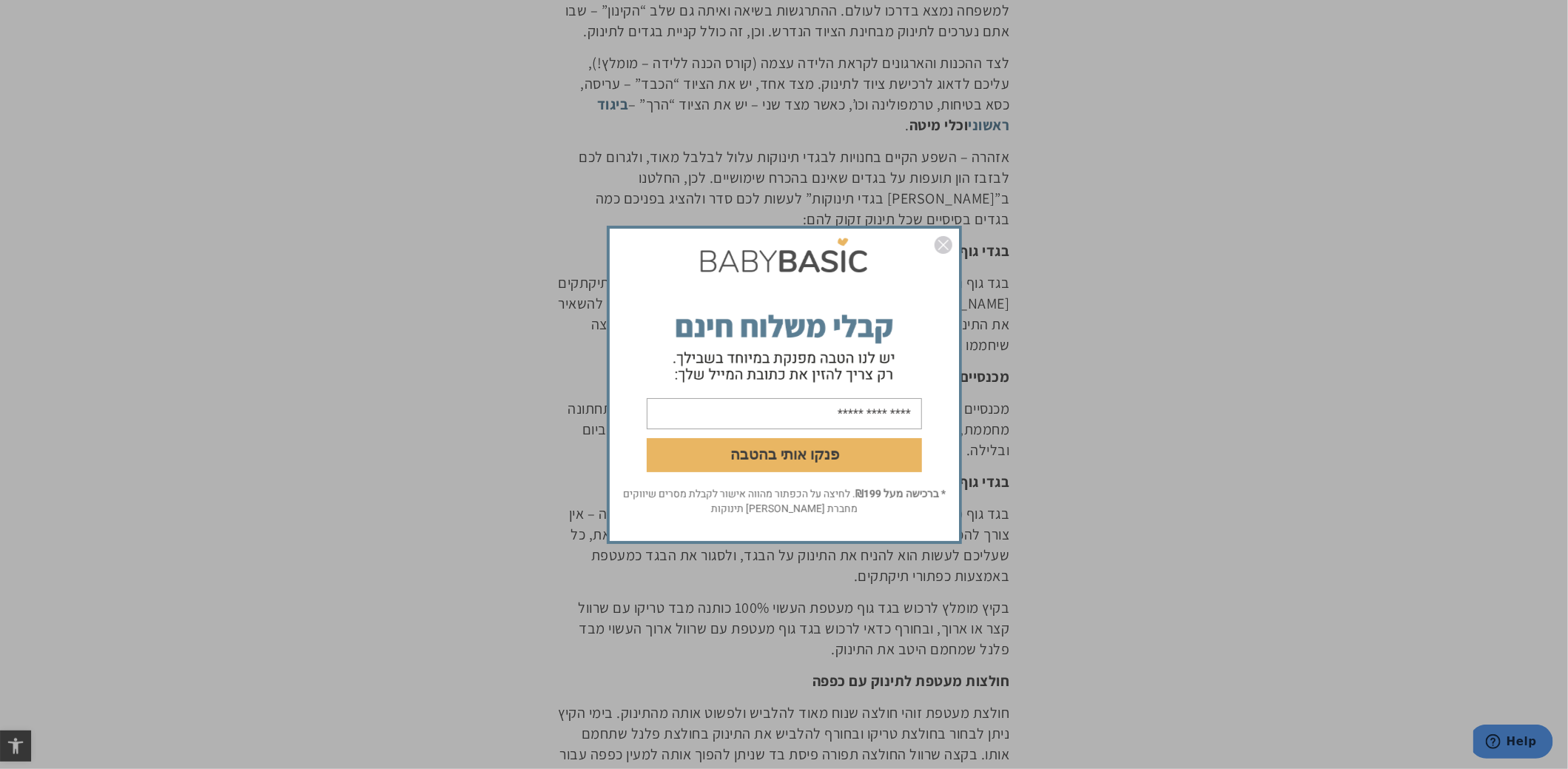
click at [942, 238] on img "סגור" at bounding box center [943, 245] width 18 height 18
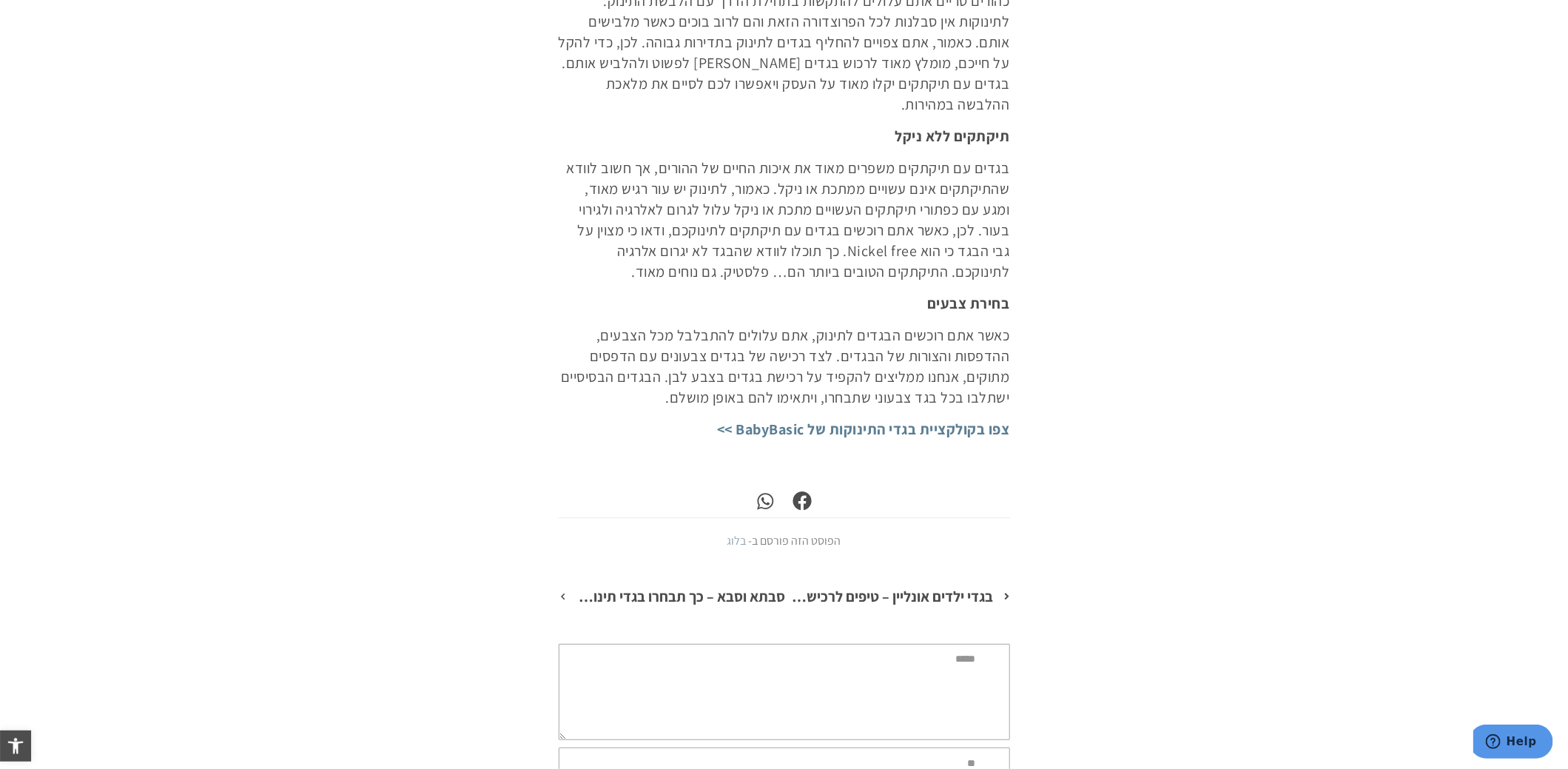
scroll to position [2443, 0]
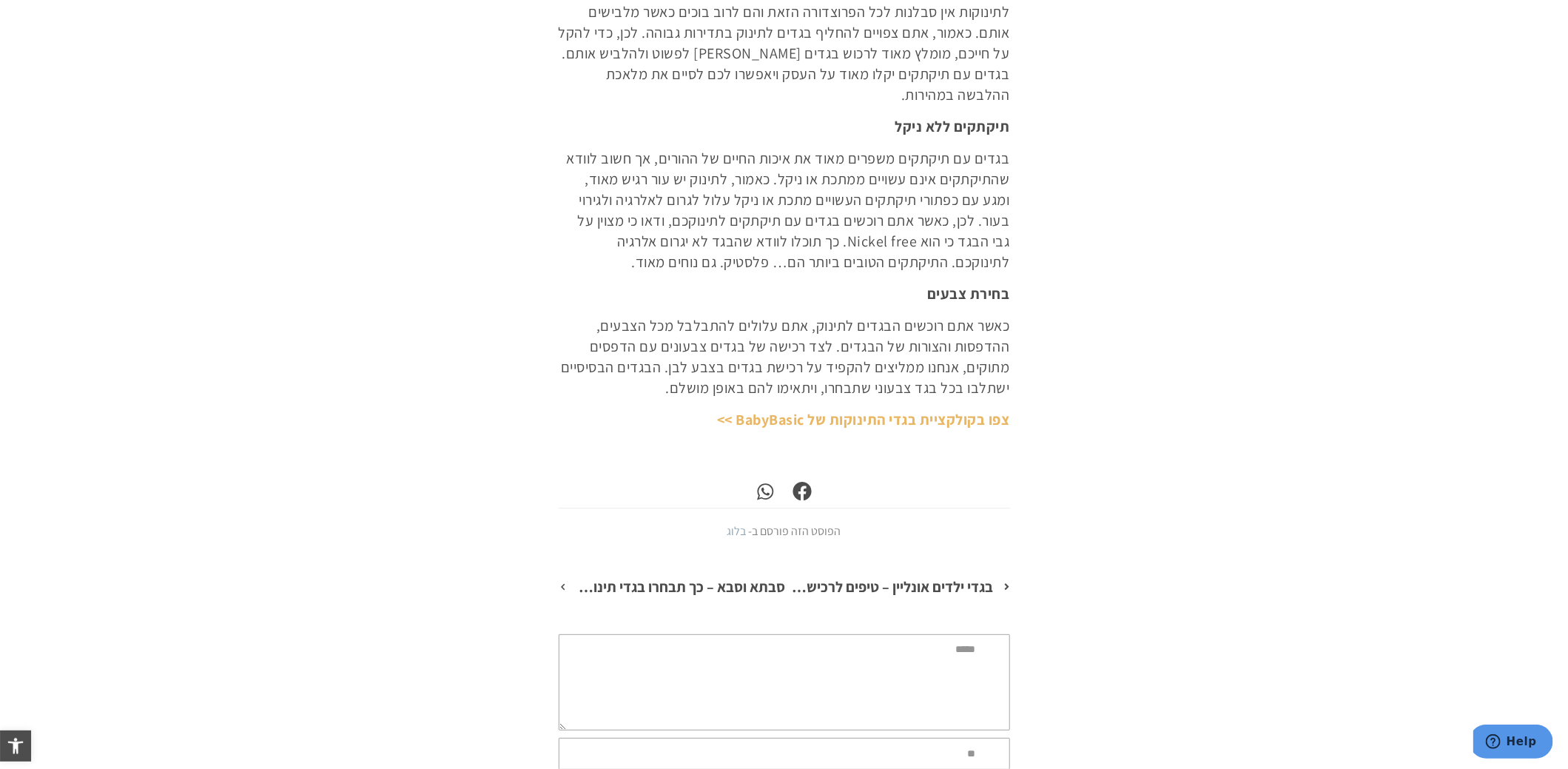
click at [952, 410] on link "צפו בקולקציית בגדי התינוקות של BabyBasic >>" at bounding box center [863, 420] width 293 height 19
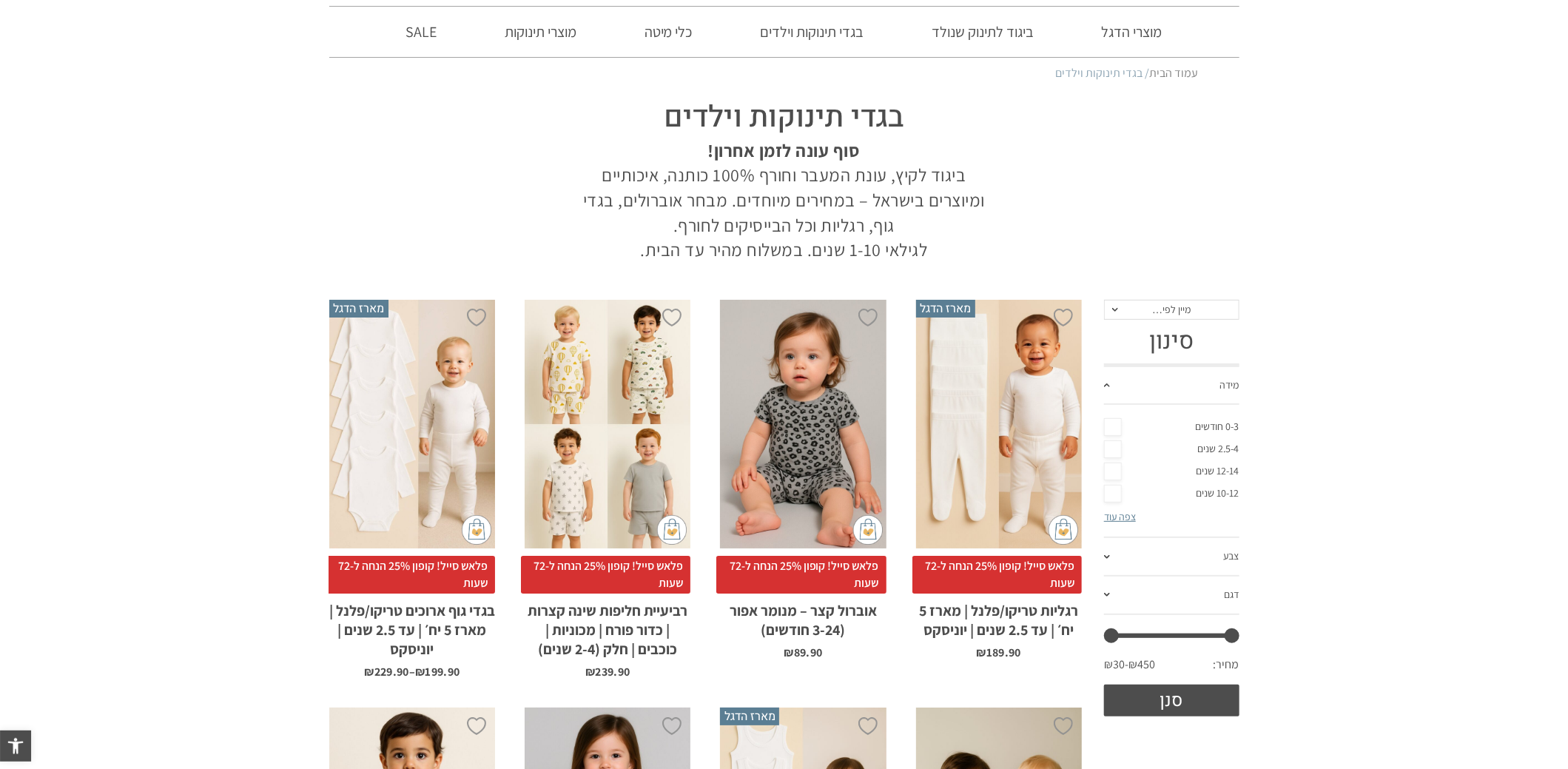
scroll to position [74, 0]
click at [1111, 423] on link "0-3 חודשים" at bounding box center [1172, 426] width 136 height 22
click at [1151, 557] on link "צבע" at bounding box center [1172, 557] width 136 height 39
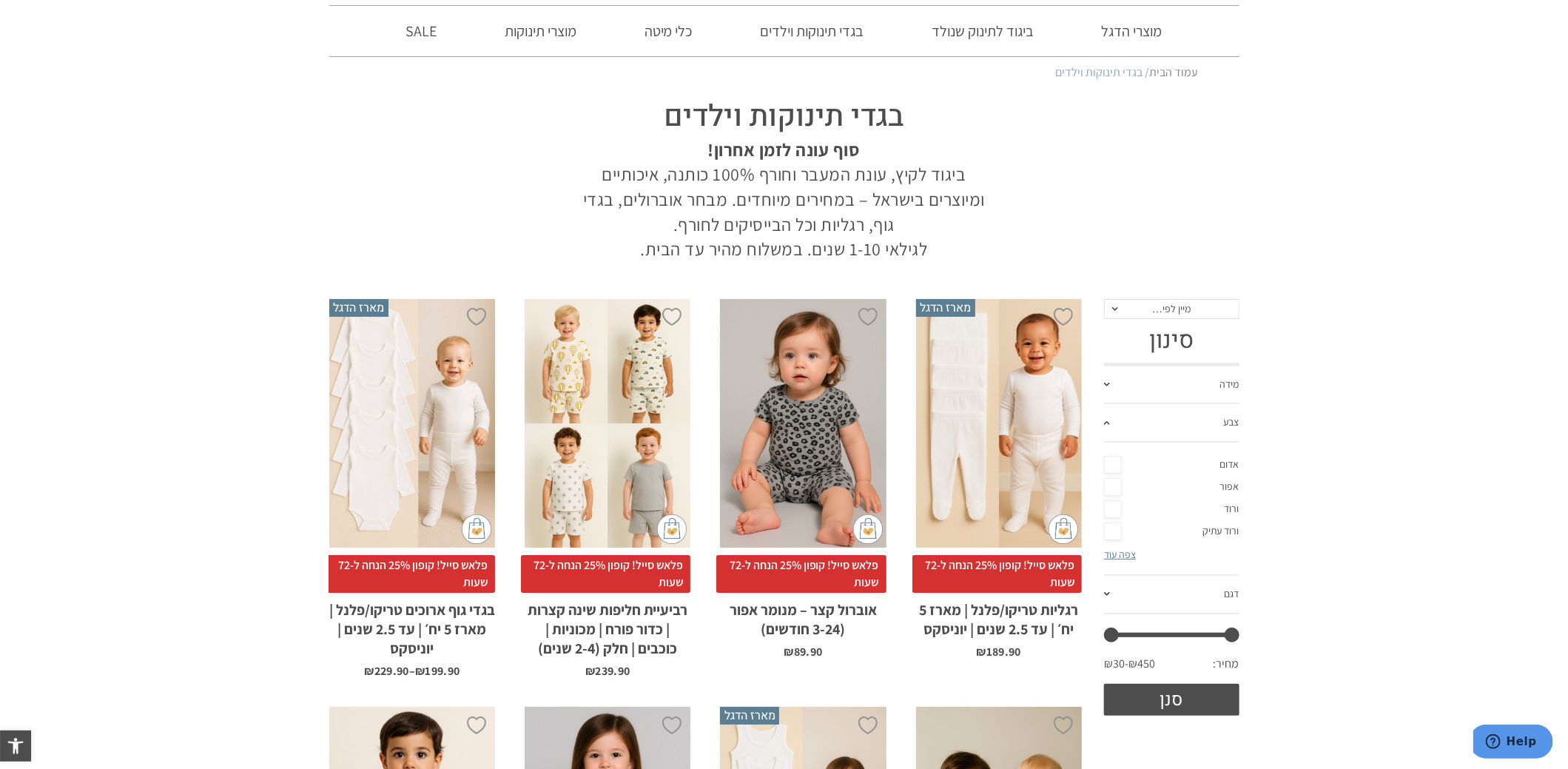
click at [1109, 421] on span at bounding box center [1106, 423] width 6 height 4
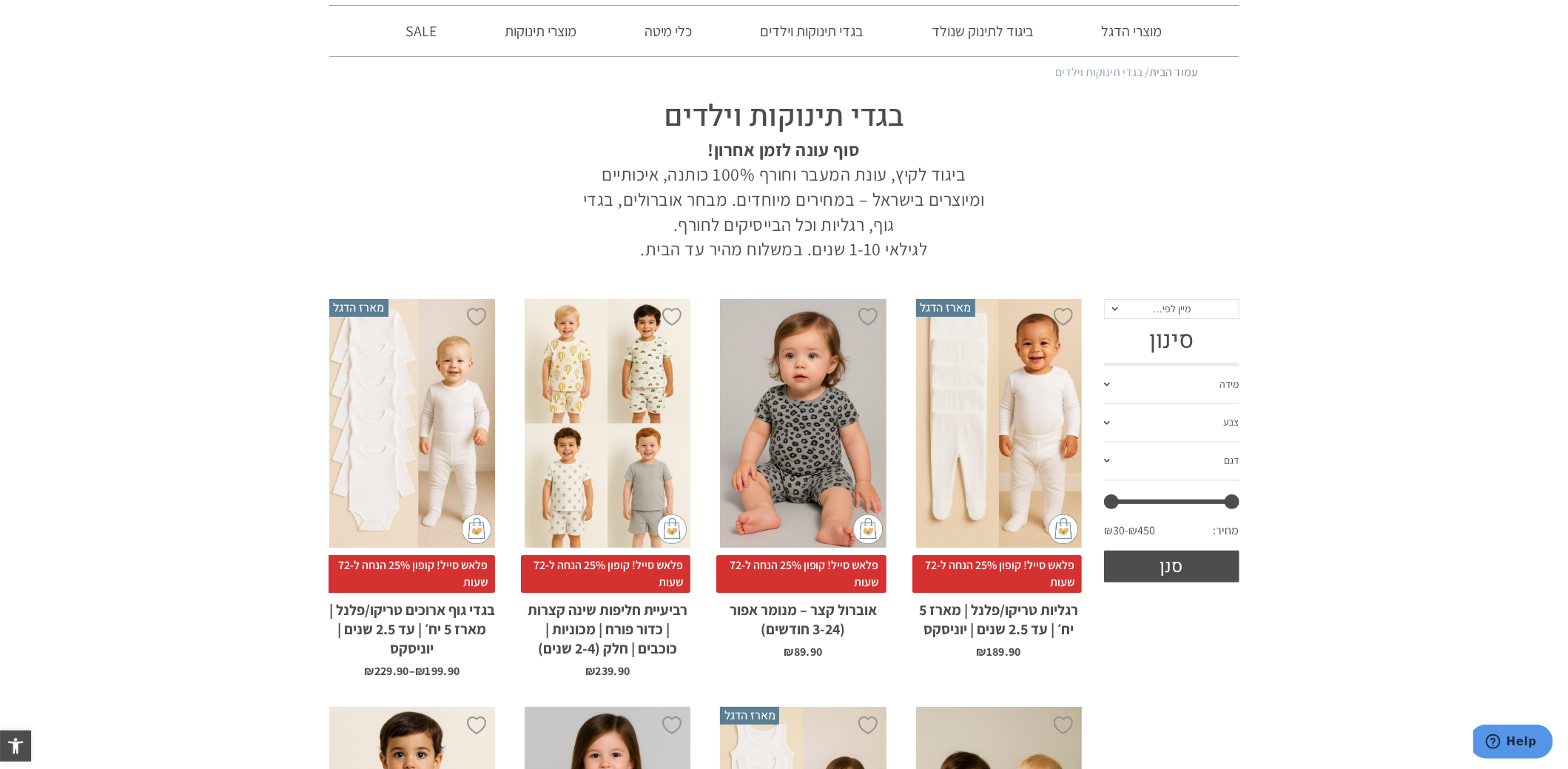
click at [1165, 458] on link "דגם" at bounding box center [1172, 463] width 136 height 39
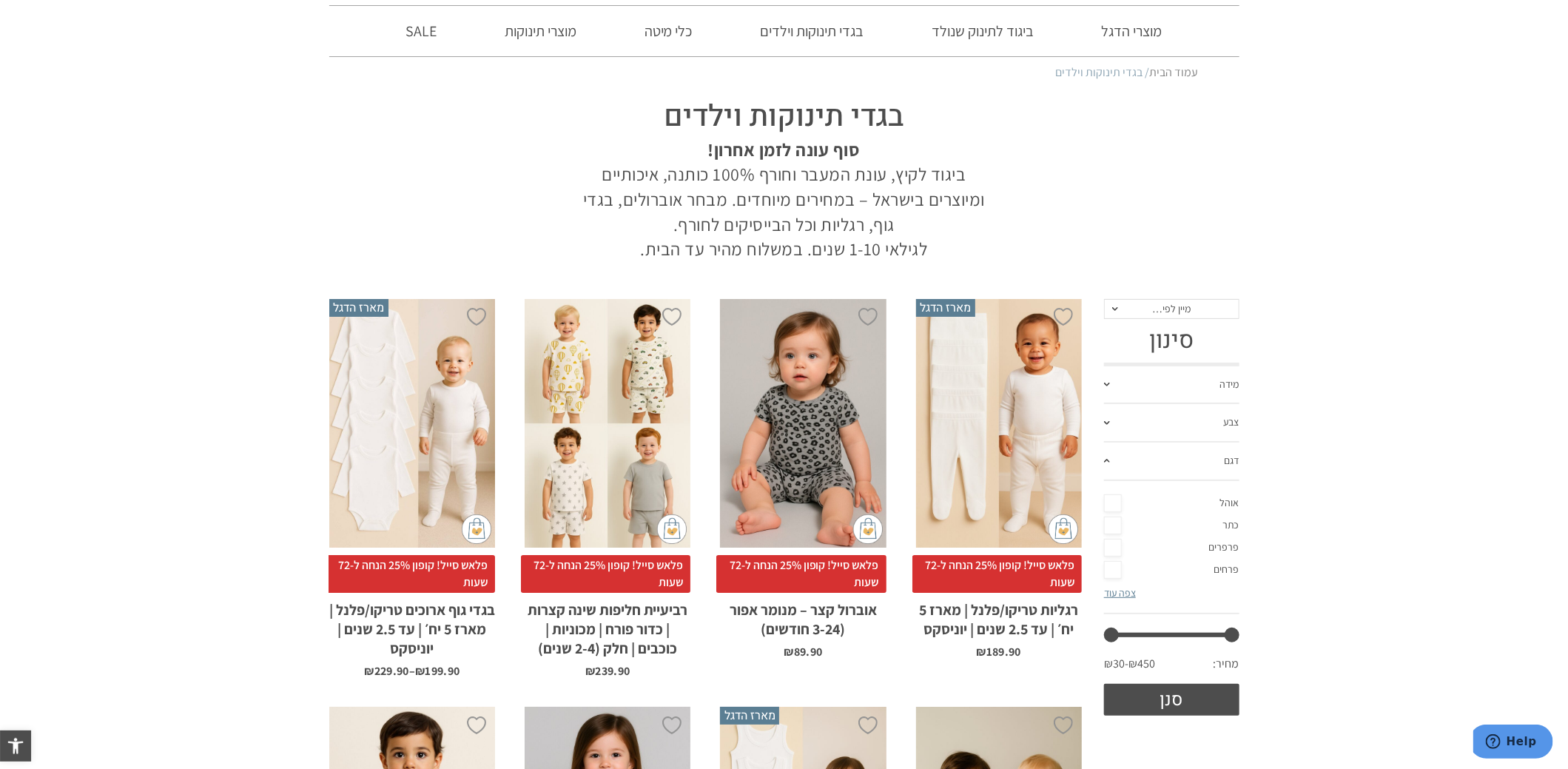
click at [1165, 458] on link "דגם" at bounding box center [1172, 463] width 136 height 39
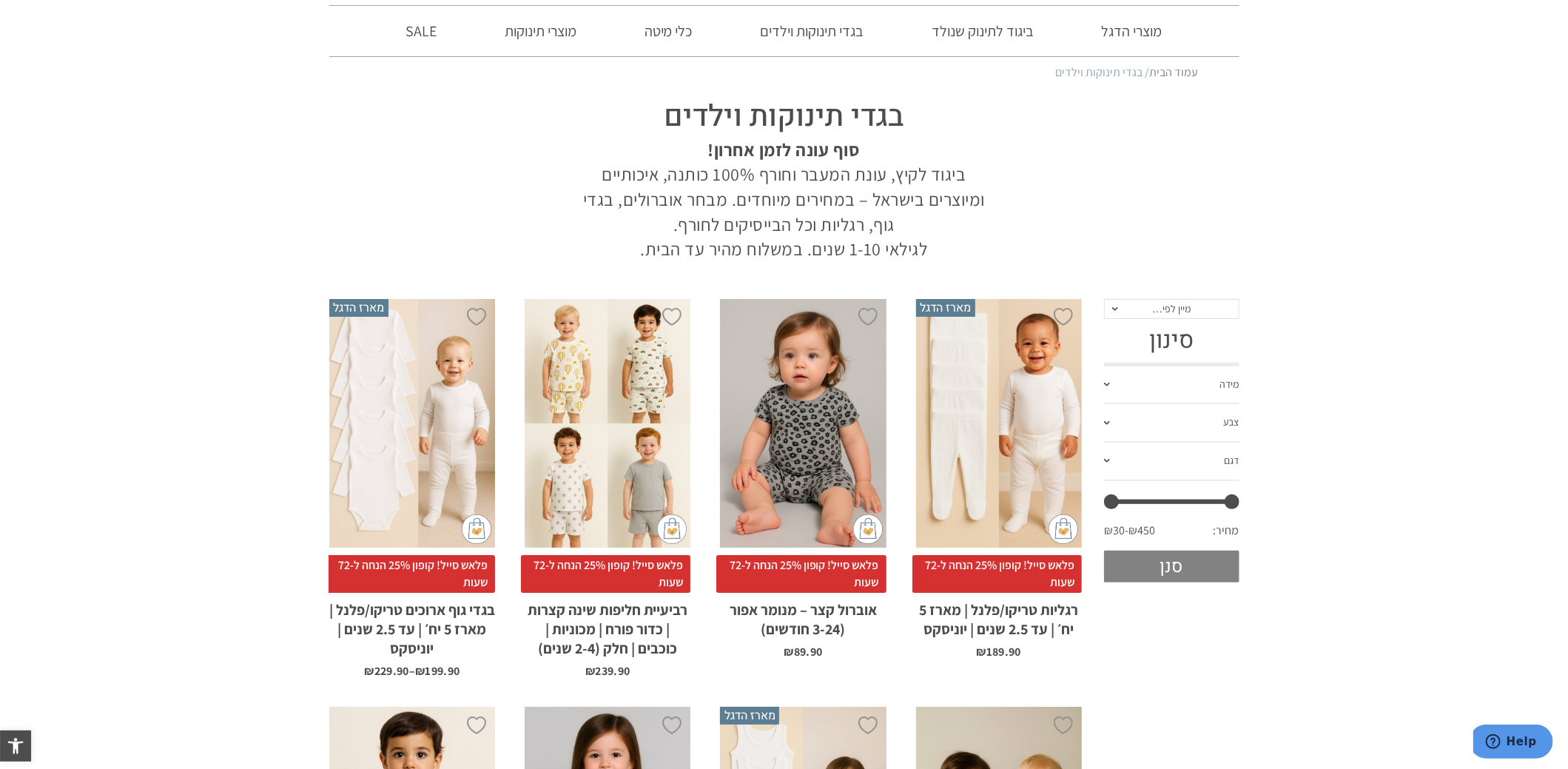
click at [1157, 563] on button "סנן" at bounding box center [1172, 566] width 136 height 32
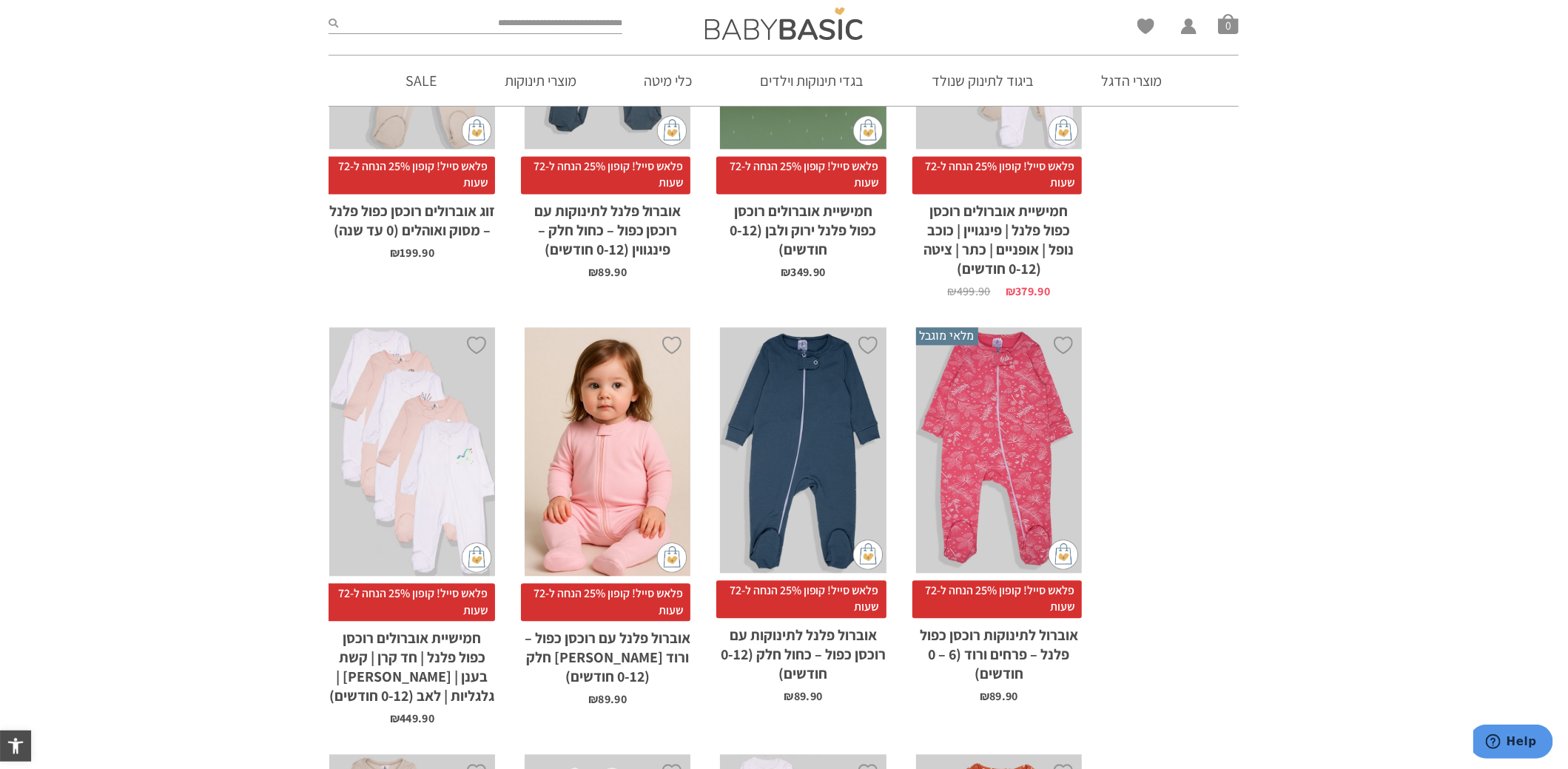
scroll to position [2096, 0]
